Goal: Information Seeking & Learning: Learn about a topic

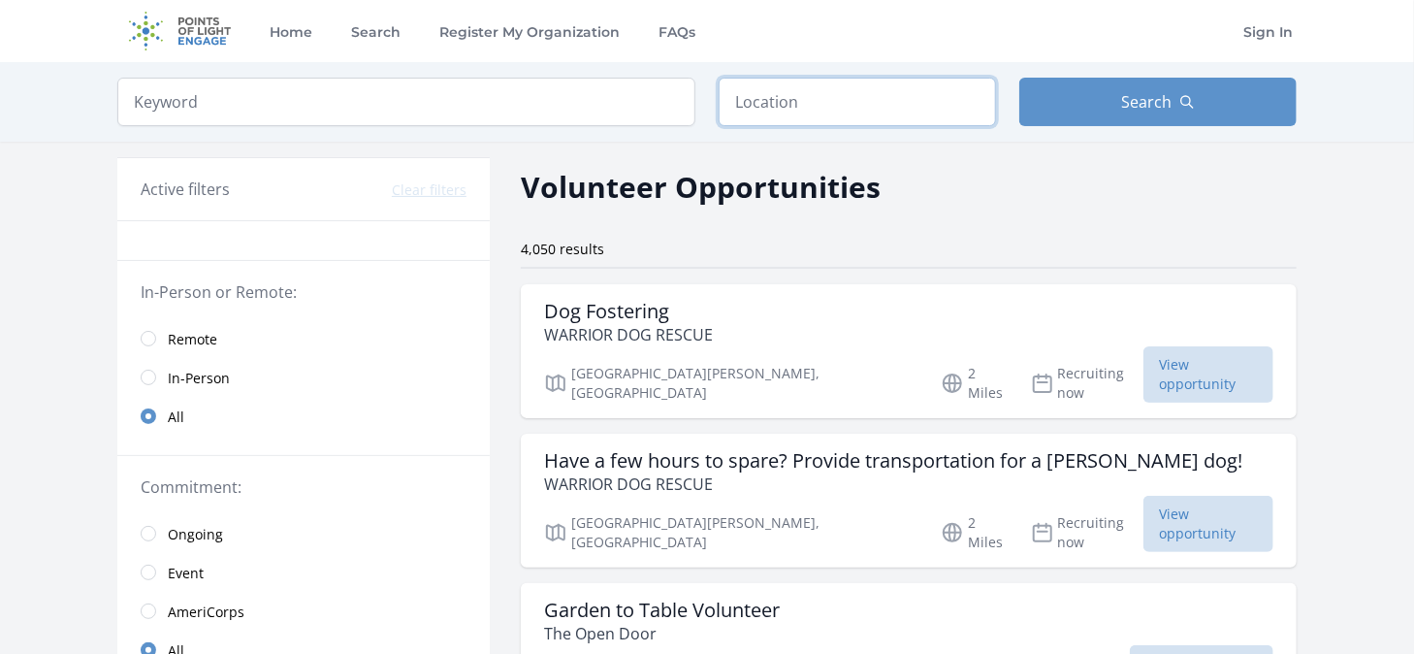
click at [837, 106] on input "text" at bounding box center [857, 102] width 277 height 49
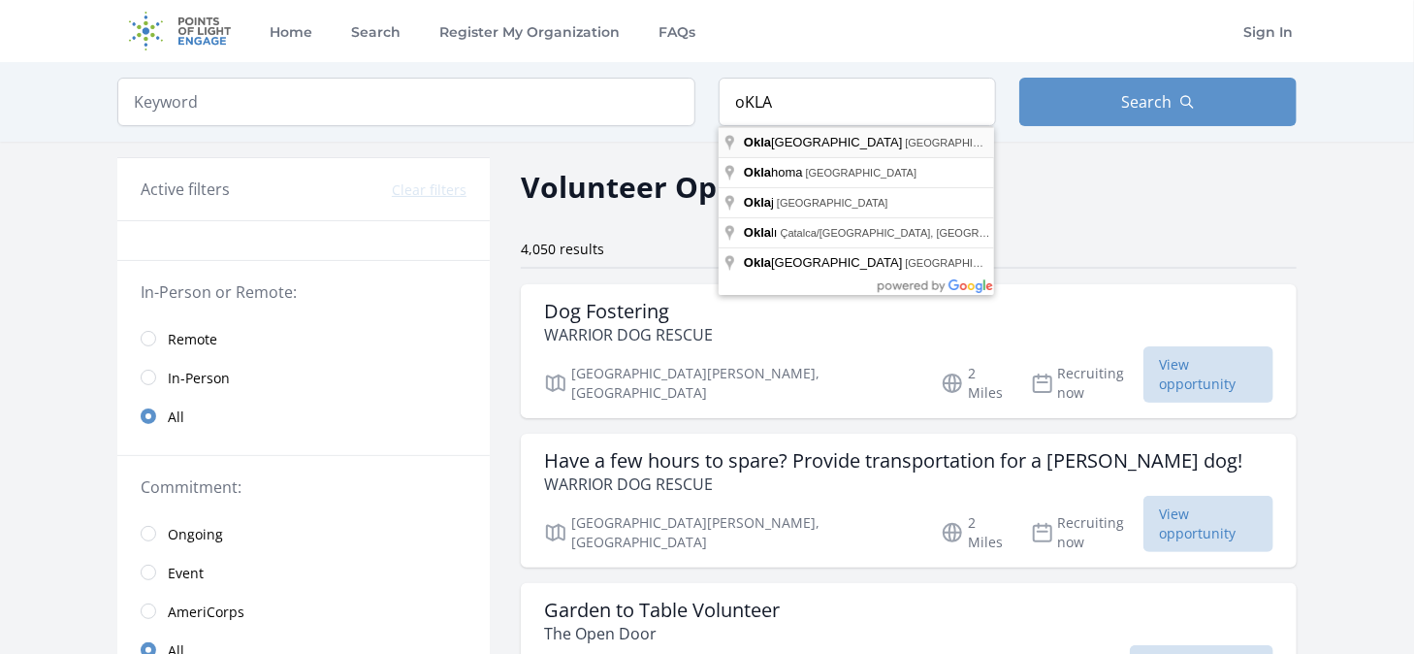
type input "[US_STATE][GEOGRAPHIC_DATA], [GEOGRAPHIC_DATA], [GEOGRAPHIC_DATA]"
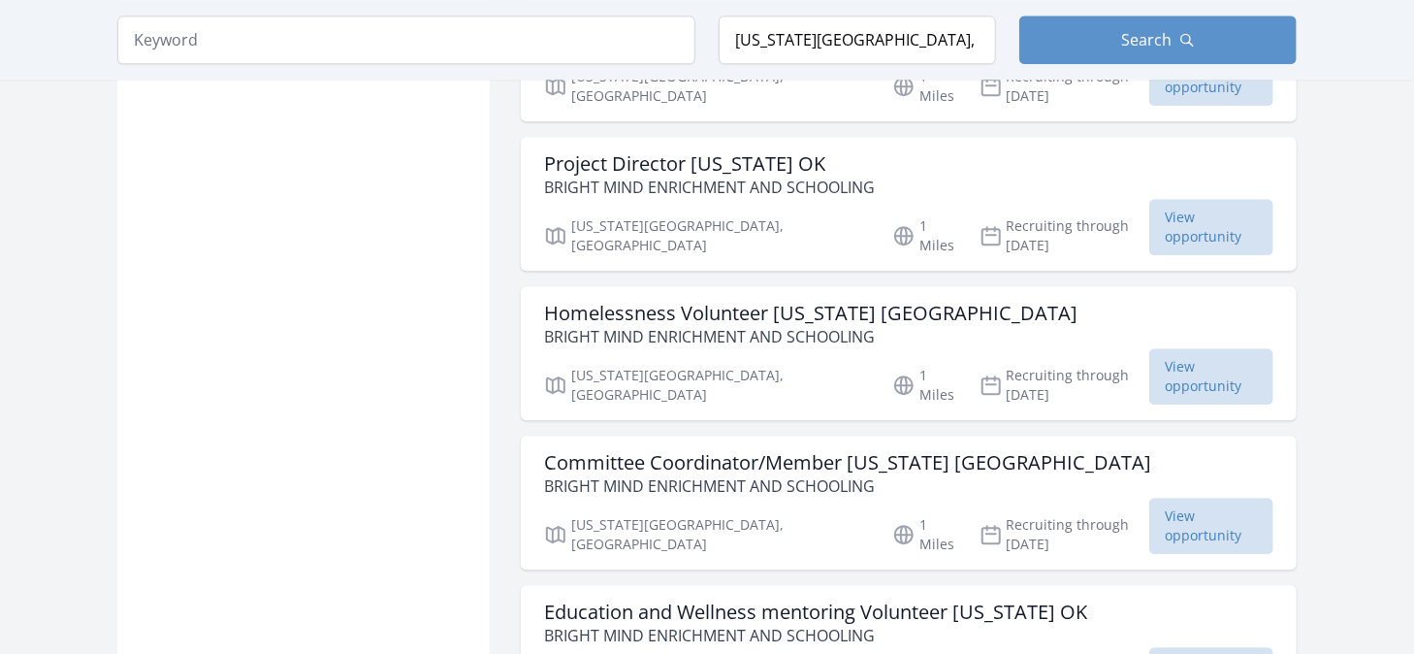
scroll to position [2425, 0]
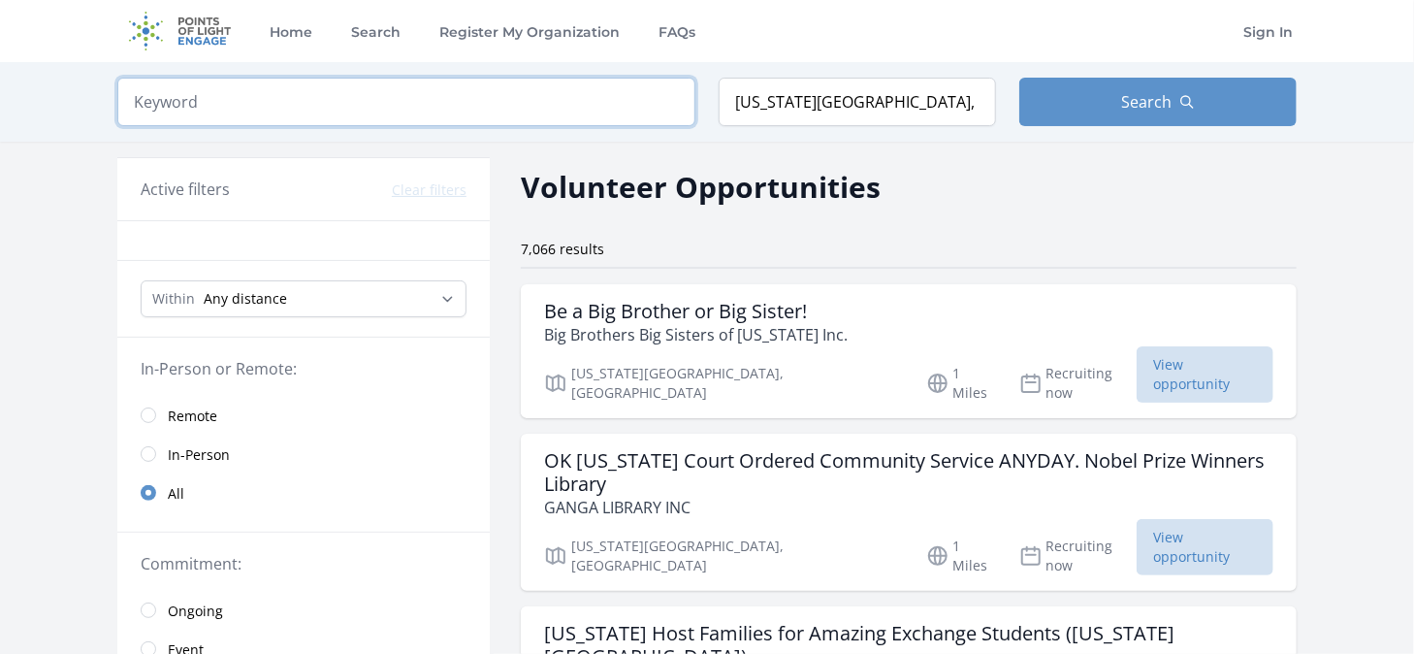
click at [461, 104] on input "search" at bounding box center [406, 102] width 578 height 49
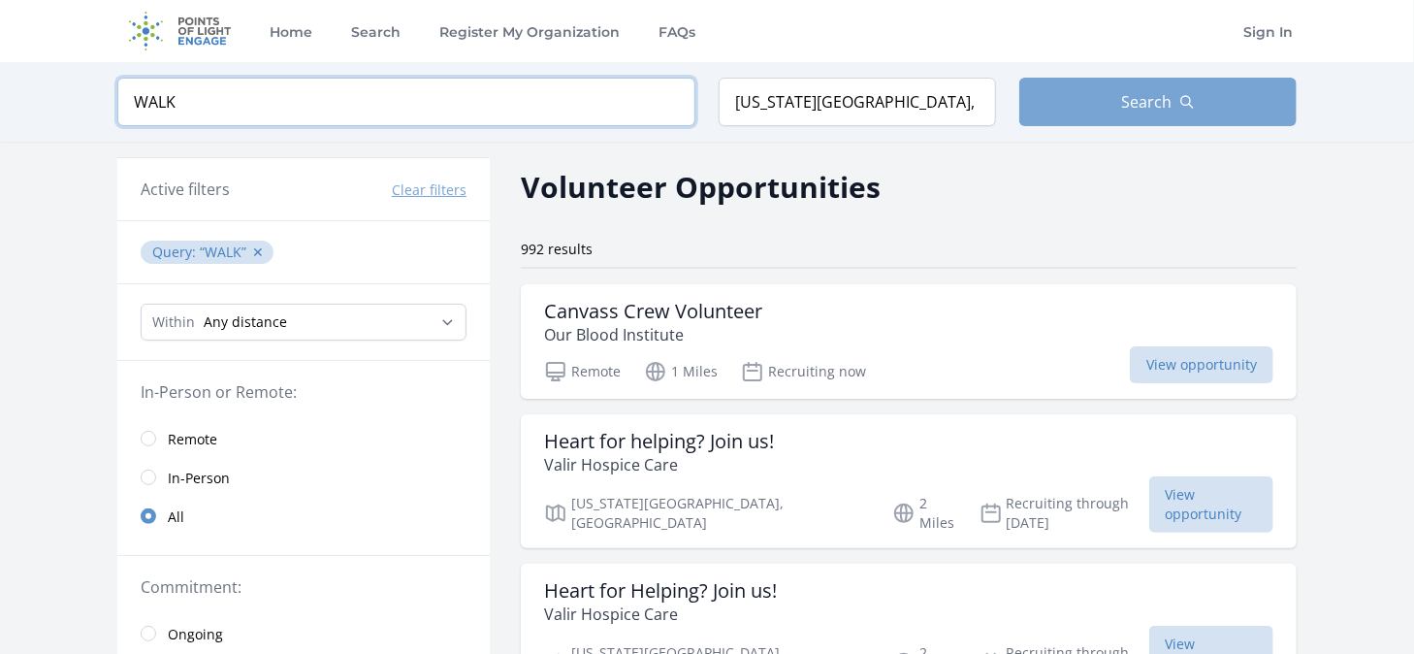
type input "WALK"
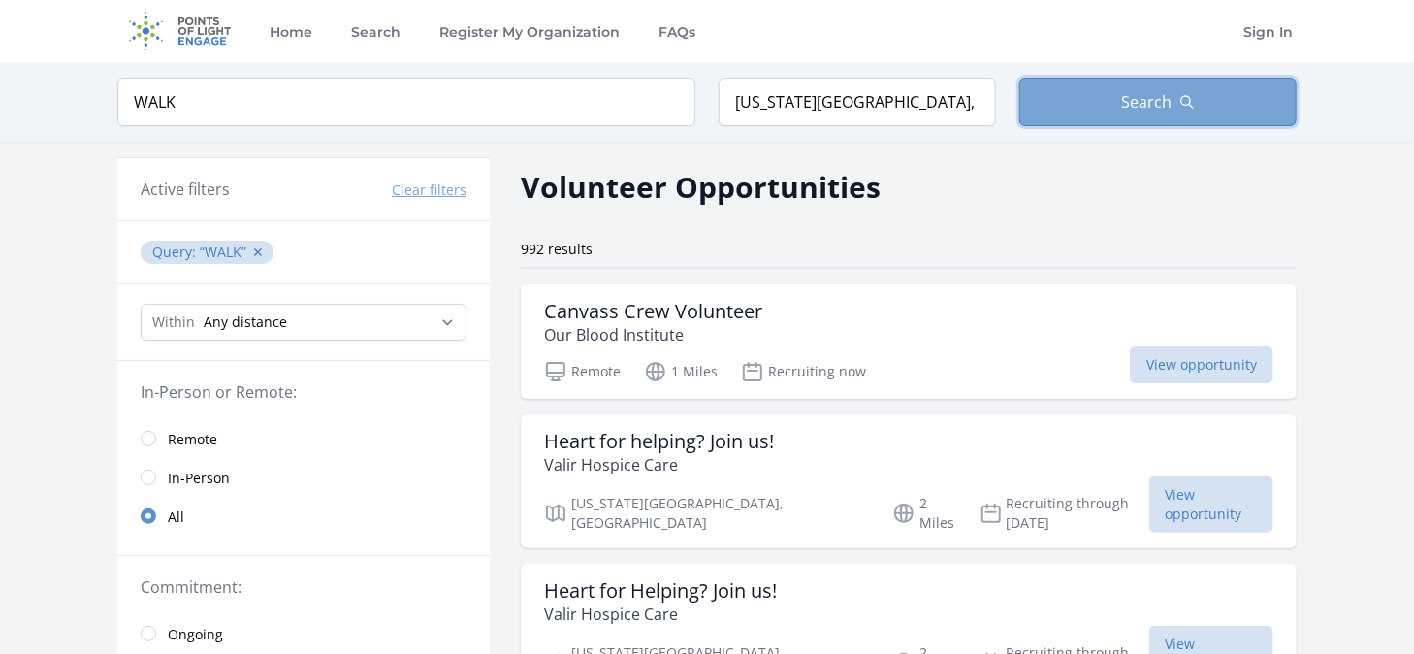
click at [1123, 102] on span "Search" at bounding box center [1146, 101] width 50 height 23
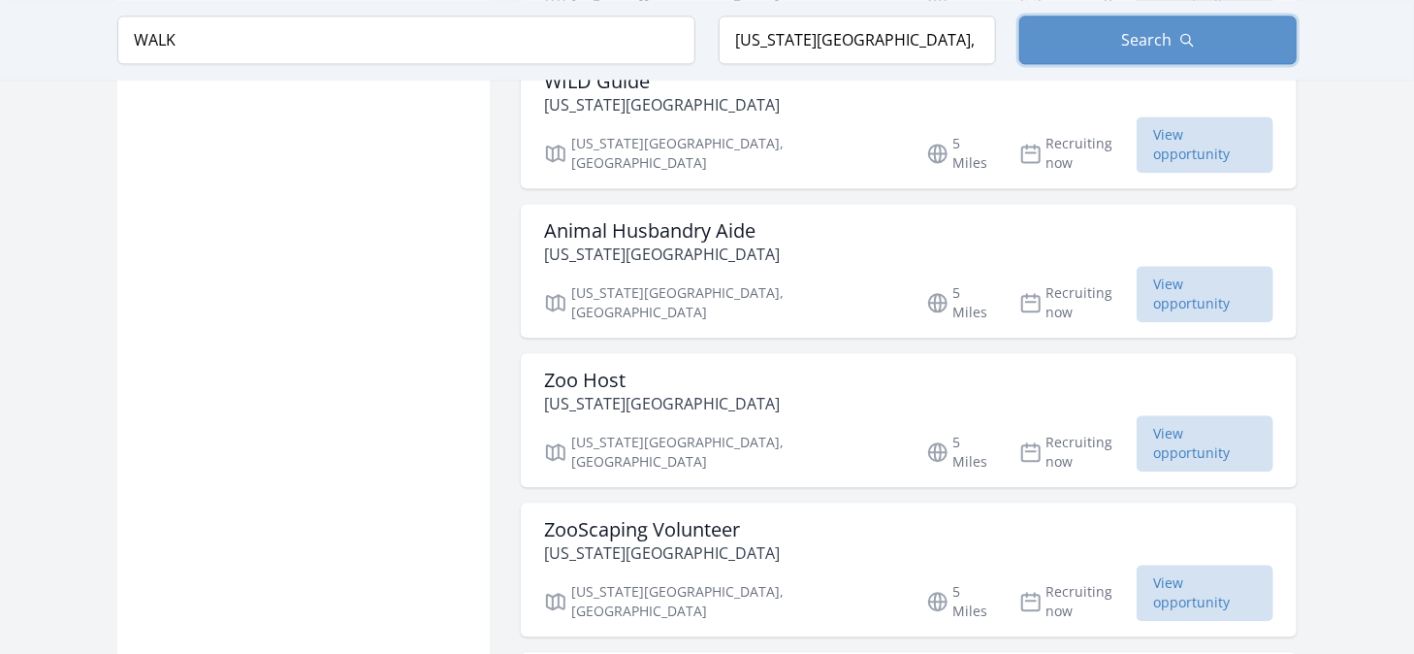
scroll to position [2134, 0]
